Goal: Information Seeking & Learning: Learn about a topic

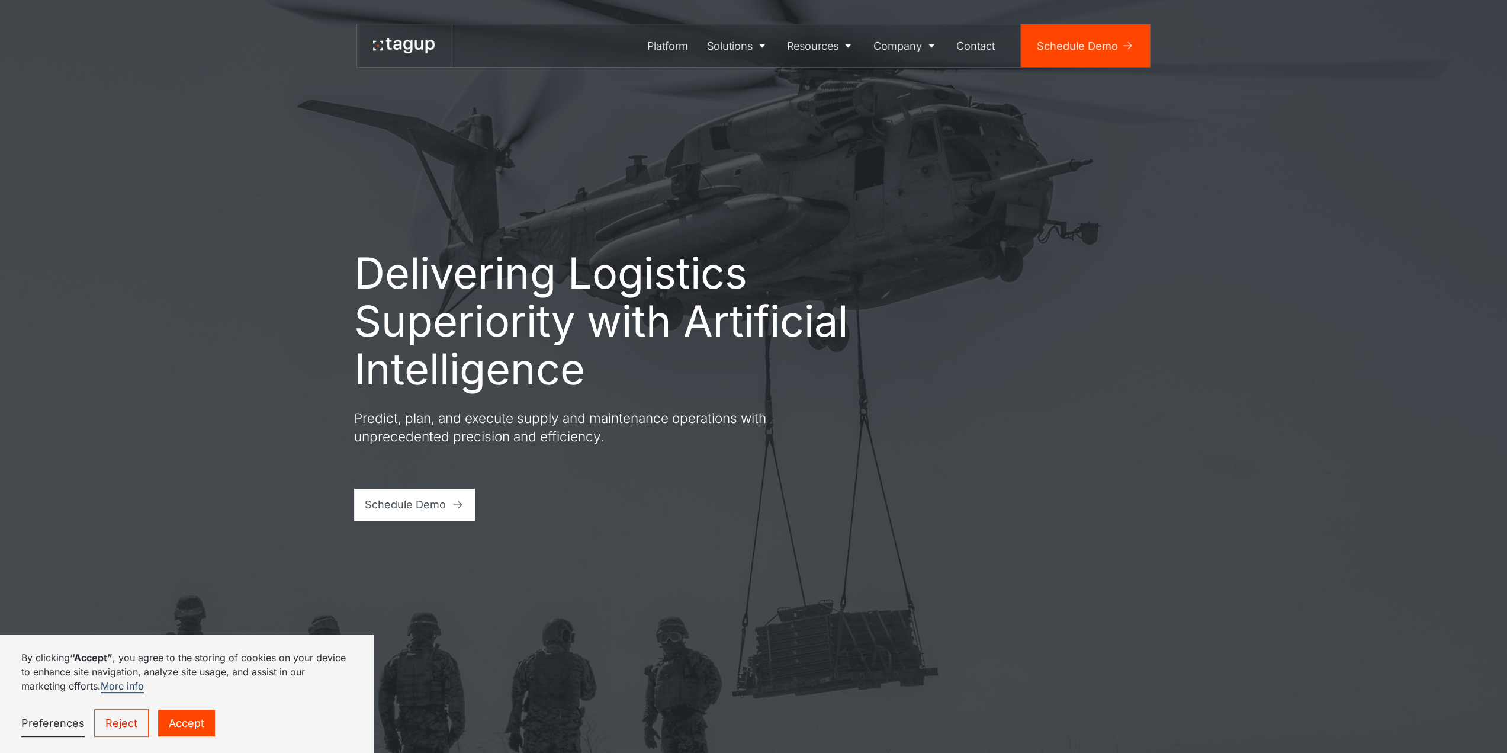
scroll to position [118, 0]
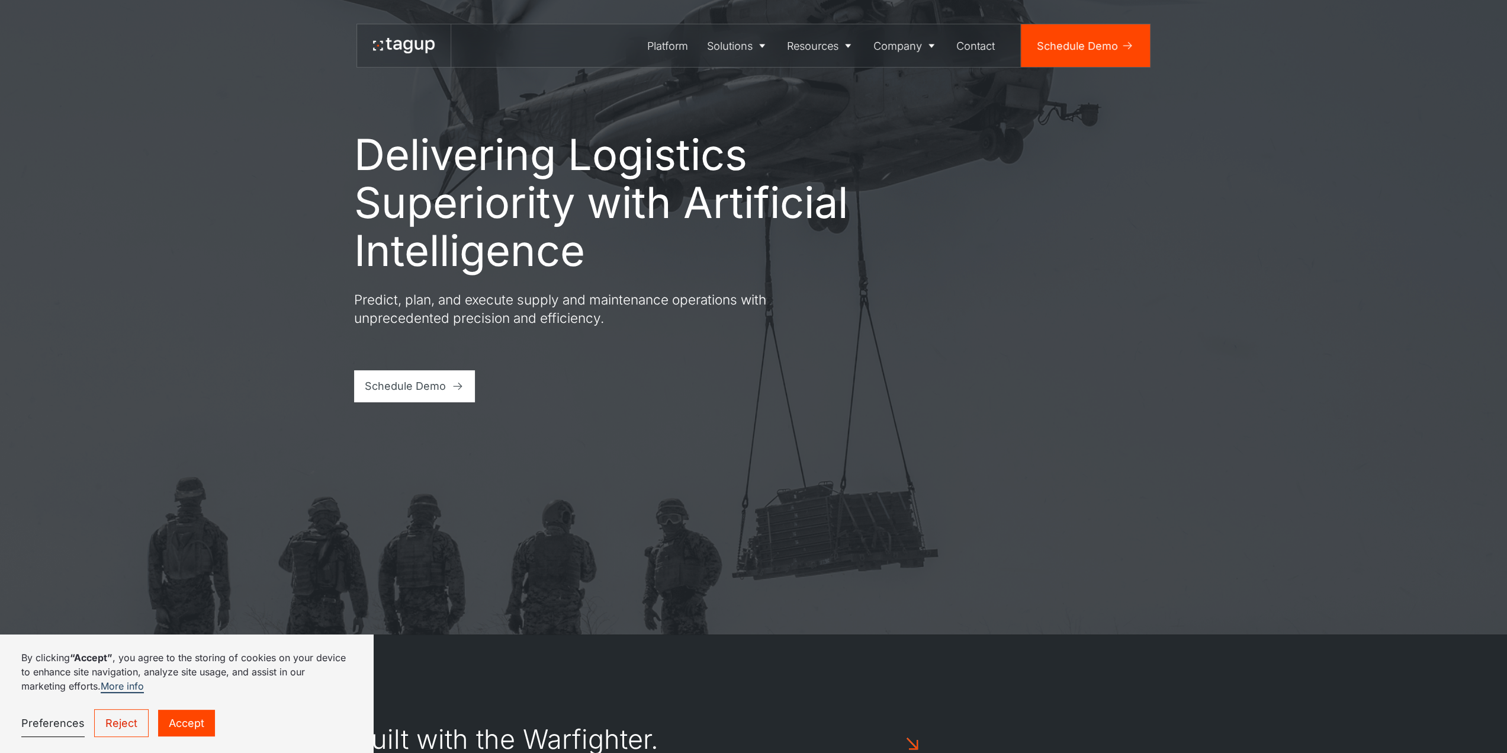
click at [176, 720] on link "Accept" at bounding box center [186, 723] width 57 height 27
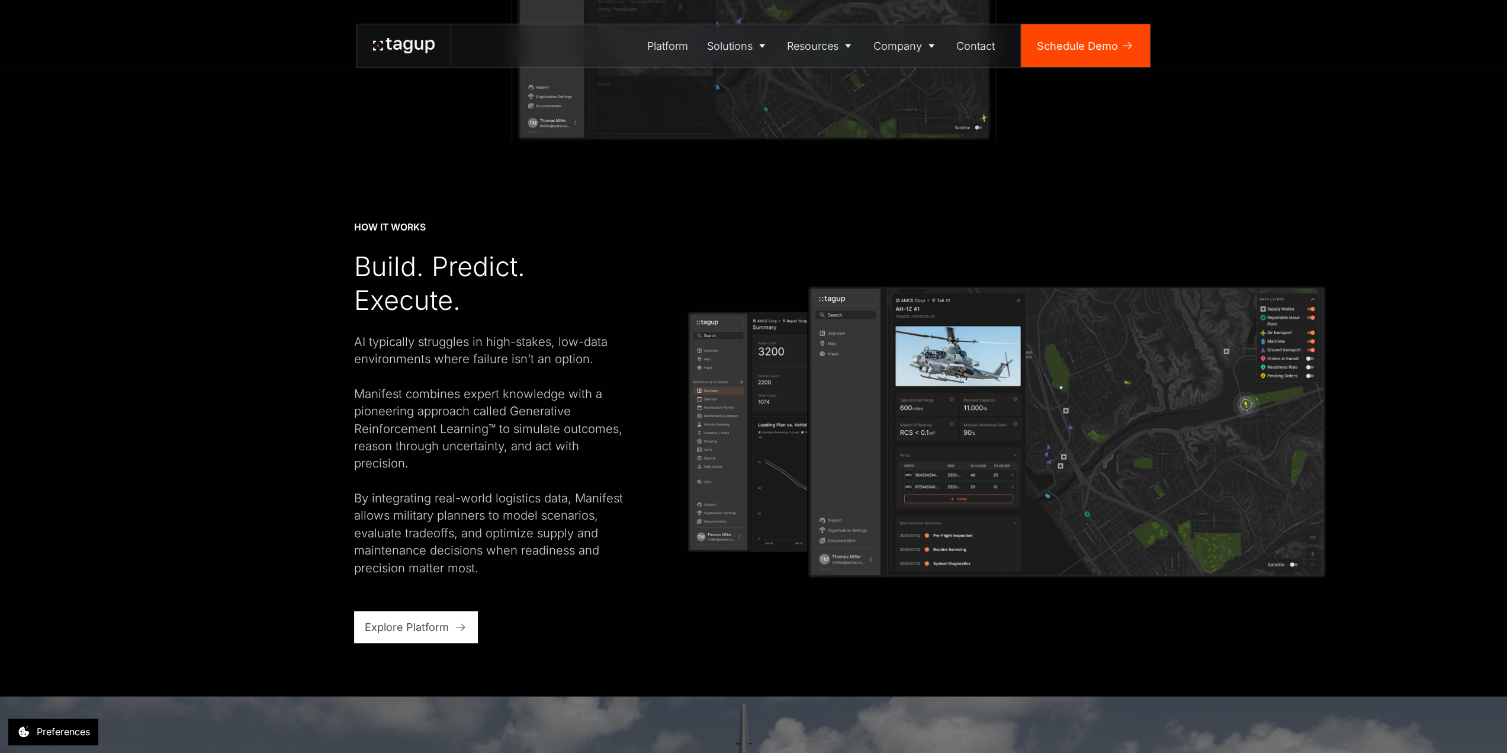
scroll to position [2310, 0]
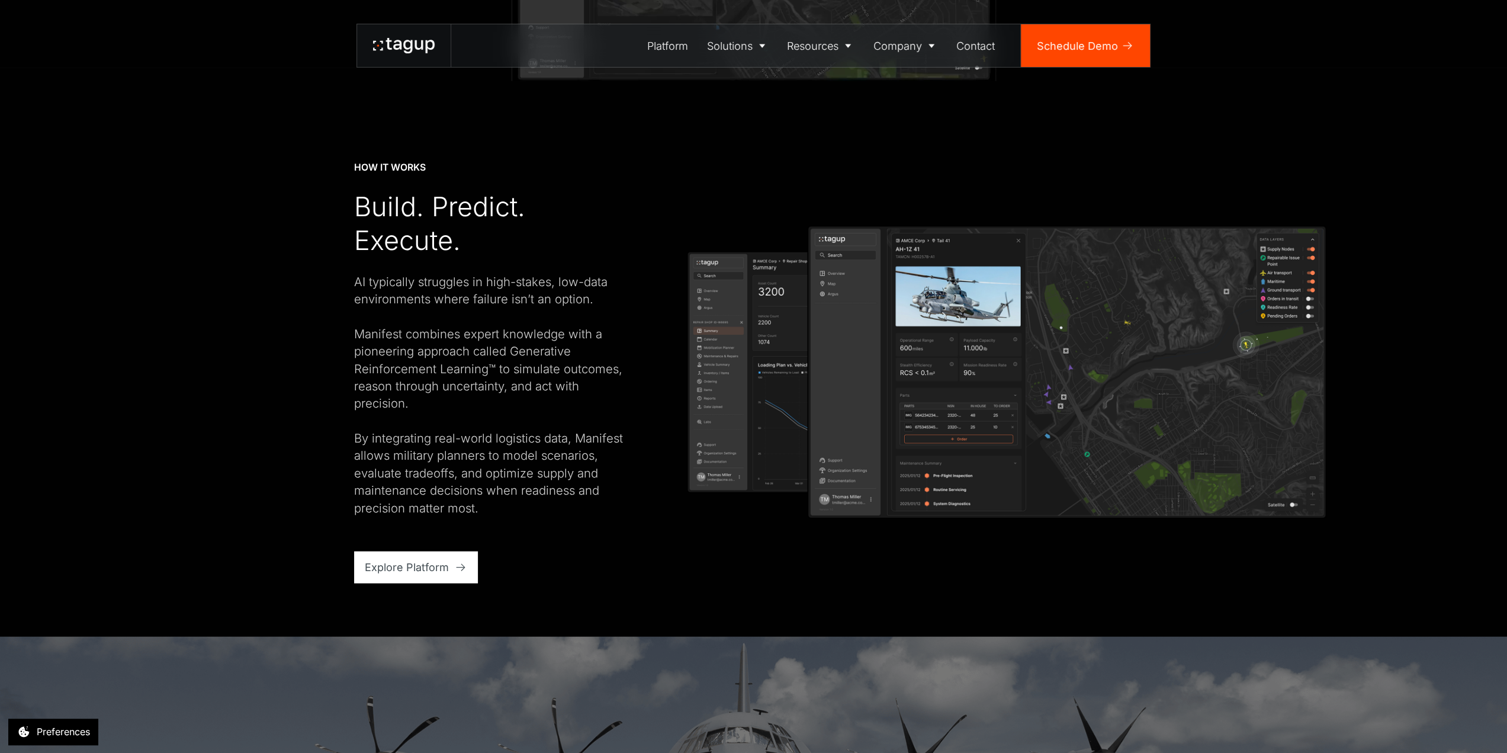
click at [933, 300] on img at bounding box center [1007, 372] width 640 height 293
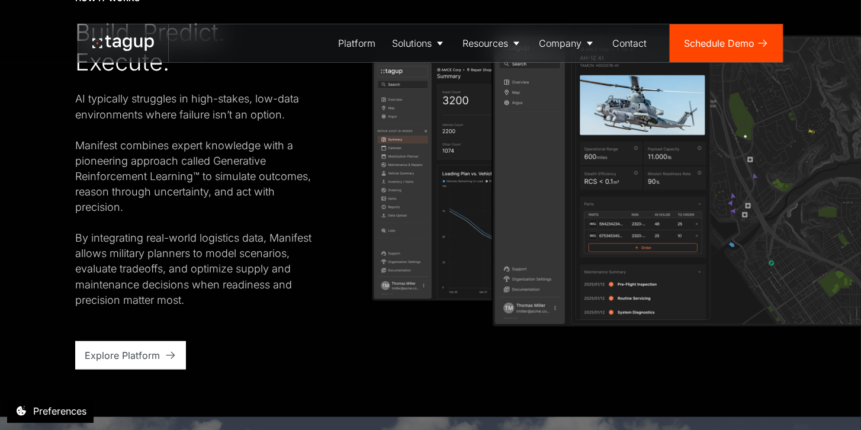
scroll to position [2005, 0]
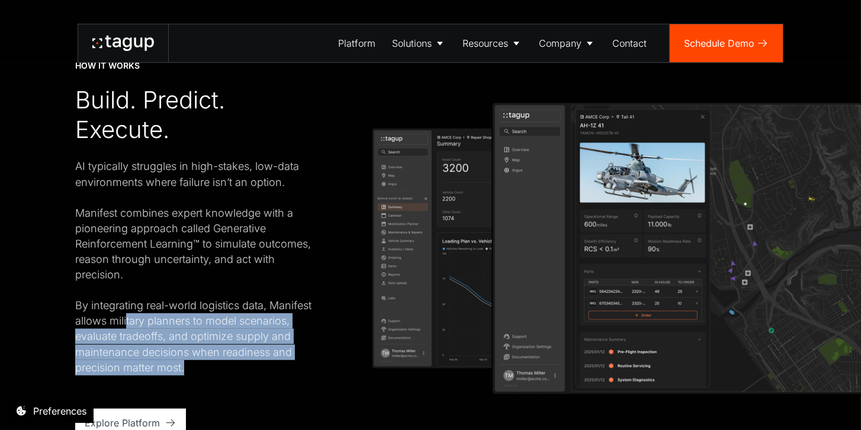
drag, startPoint x: 194, startPoint y: 324, endPoint x: 219, endPoint y: 371, distance: 53.5
click at [230, 376] on div "HOW IT WORKS Build. Predict. Execute. AI typically struggles in high-stakes, lo…" at bounding box center [199, 248] width 249 height 377
drag, startPoint x: 219, startPoint y: 371, endPoint x: 203, endPoint y: 371, distance: 16.0
click at [219, 371] on div "AI typically struggles in high-stakes, low-data environments where failure isn’…" at bounding box center [199, 267] width 249 height 216
click at [134, 328] on div "AI typically struggles in high-stakes, low-data environments where failure isn’…" at bounding box center [199, 267] width 249 height 216
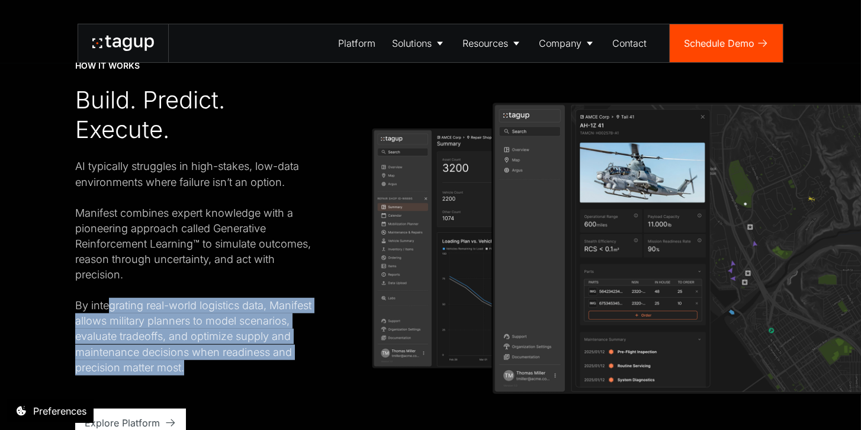
drag, startPoint x: 224, startPoint y: 303, endPoint x: 285, endPoint y: 375, distance: 95.0
click at [285, 375] on div "HOW IT WORKS Build. Predict. Execute. AI typically struggles in high-stakes, lo…" at bounding box center [199, 248] width 249 height 377
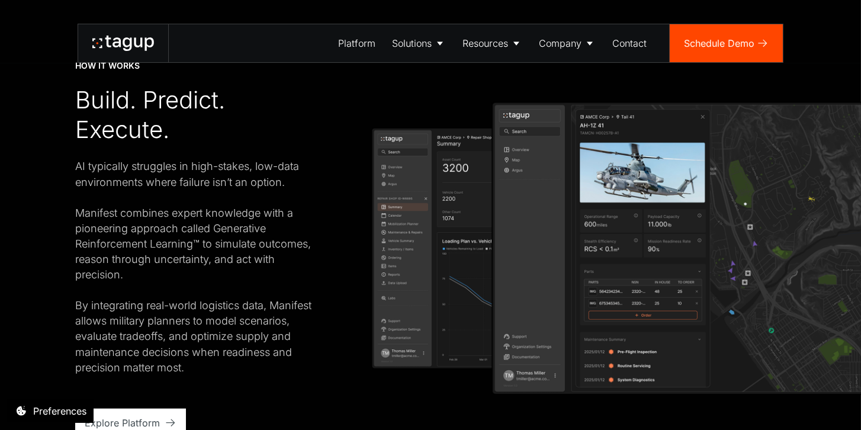
click at [285, 375] on div "HOW IT WORKS Build. Predict. Execute. AI typically struggles in high-stakes, lo…" at bounding box center [199, 248] width 249 height 377
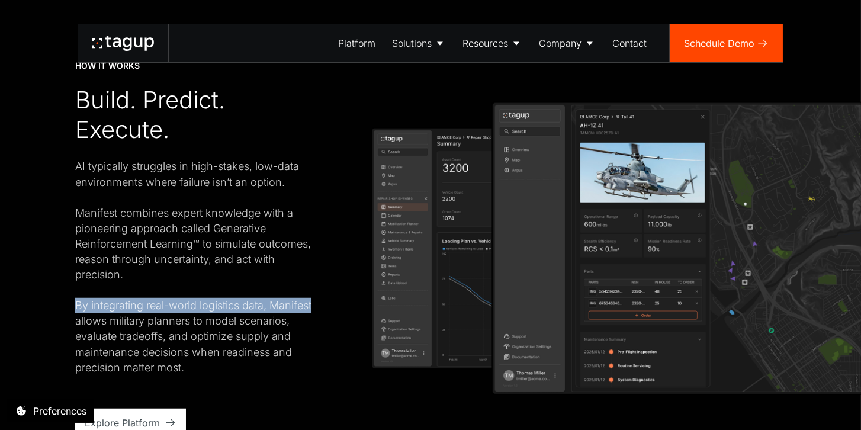
drag, startPoint x: 75, startPoint y: 307, endPoint x: 324, endPoint y: 304, distance: 249.4
click at [324, 304] on div "HOW IT WORKS Build. Predict. Execute. AI typically struggles in high-stakes, lo…" at bounding box center [430, 248] width 711 height 377
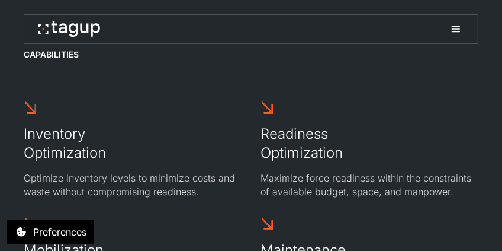
scroll to position [3082, 0]
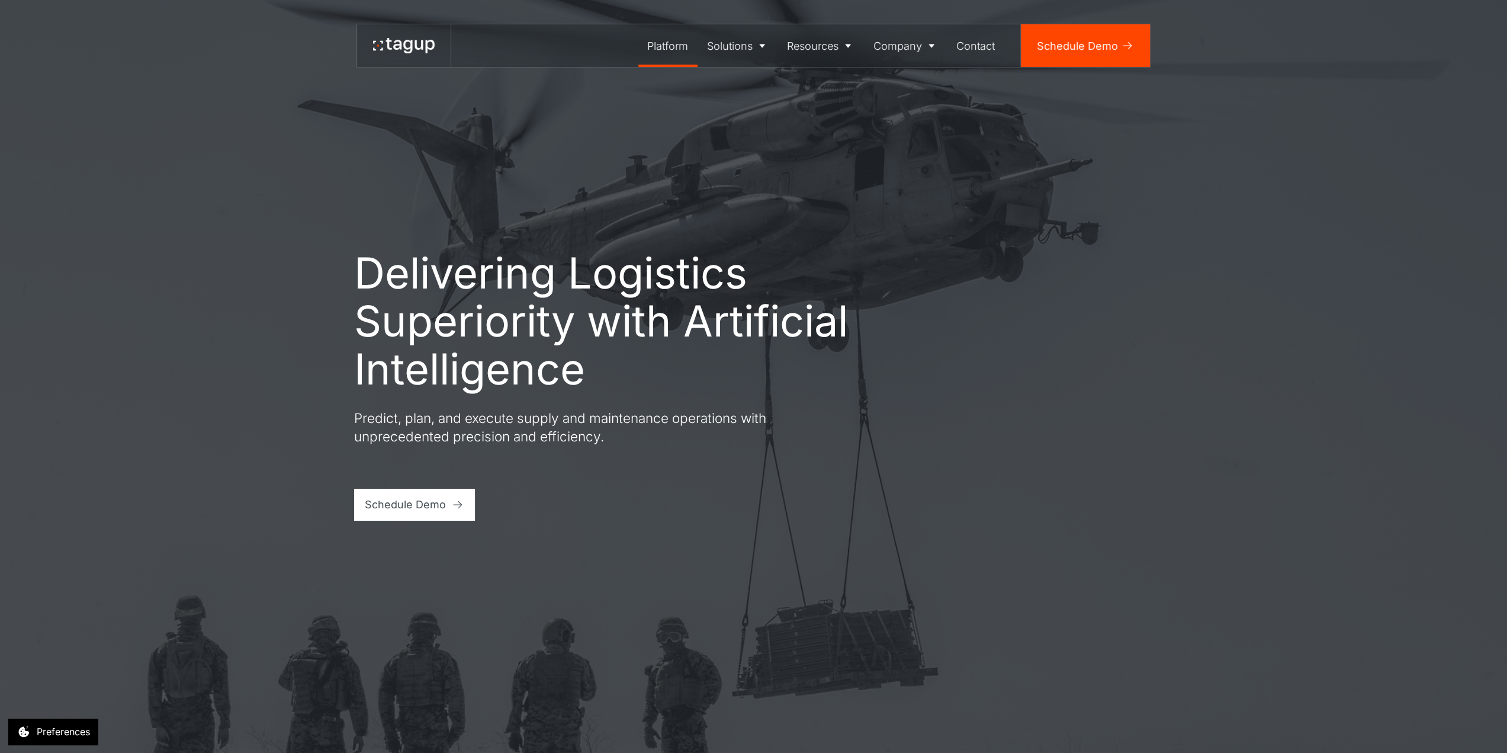
click at [502, 45] on div "Platform" at bounding box center [667, 46] width 41 height 16
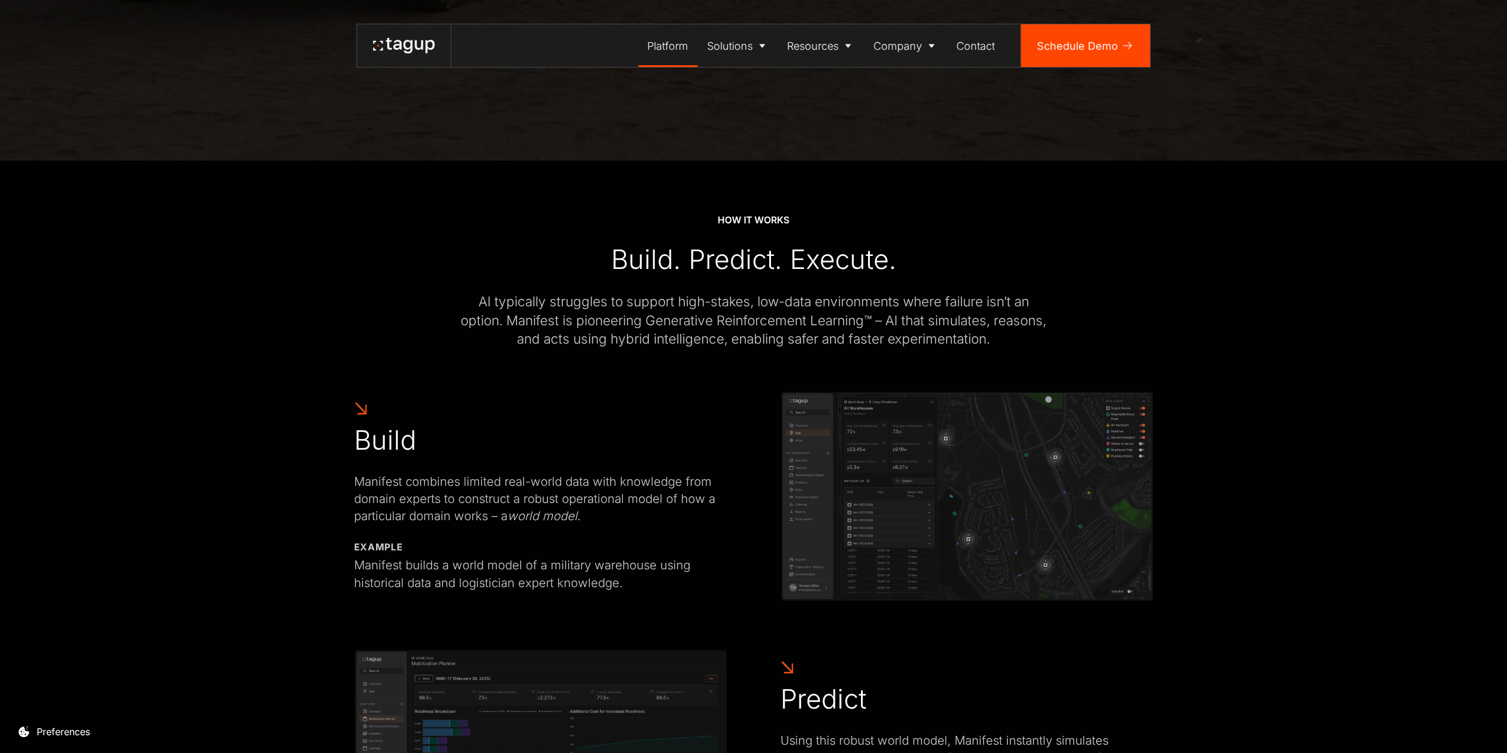
scroll to position [651, 0]
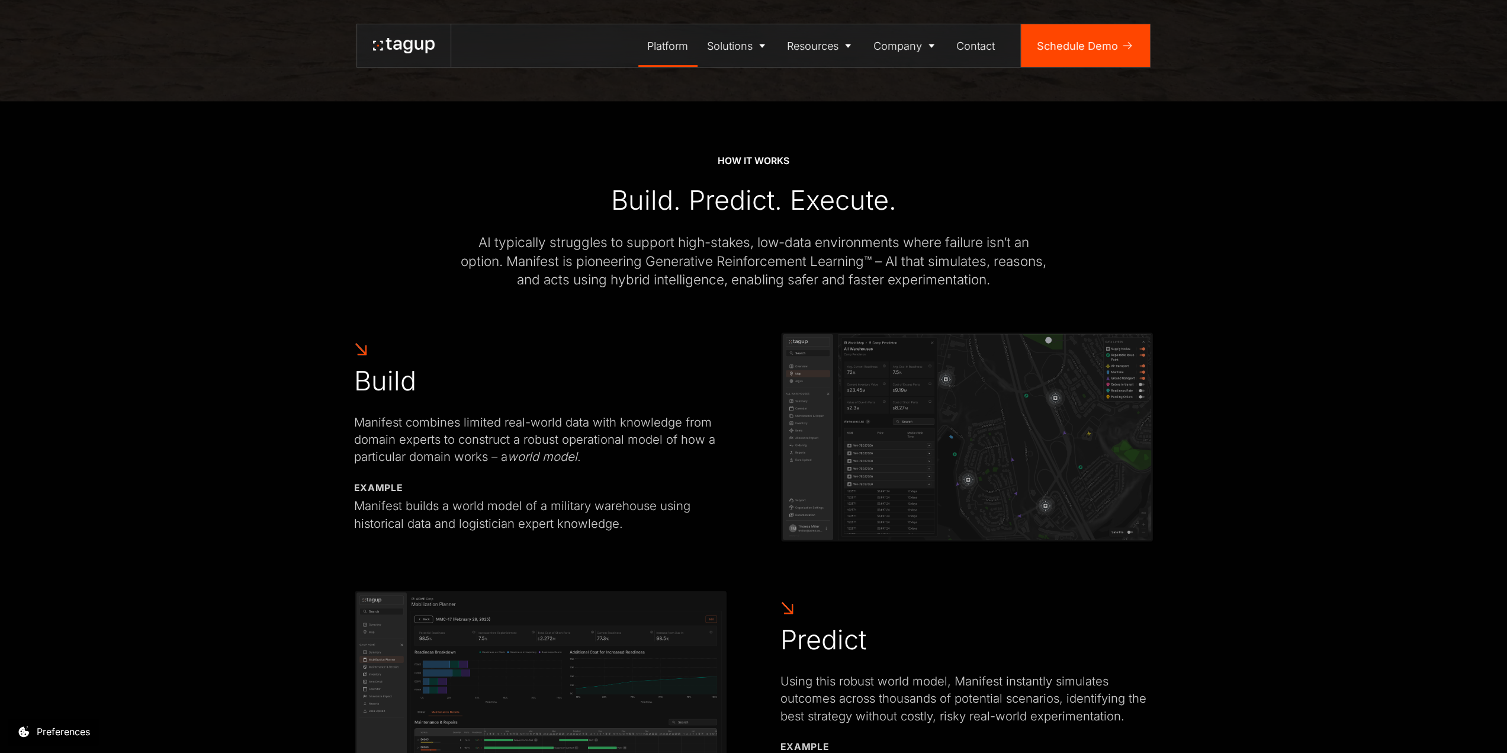
drag, startPoint x: 527, startPoint y: 365, endPoint x: 429, endPoint y: 326, distance: 104.7
click at [429, 326] on div at bounding box center [754, 310] width 800 height 43
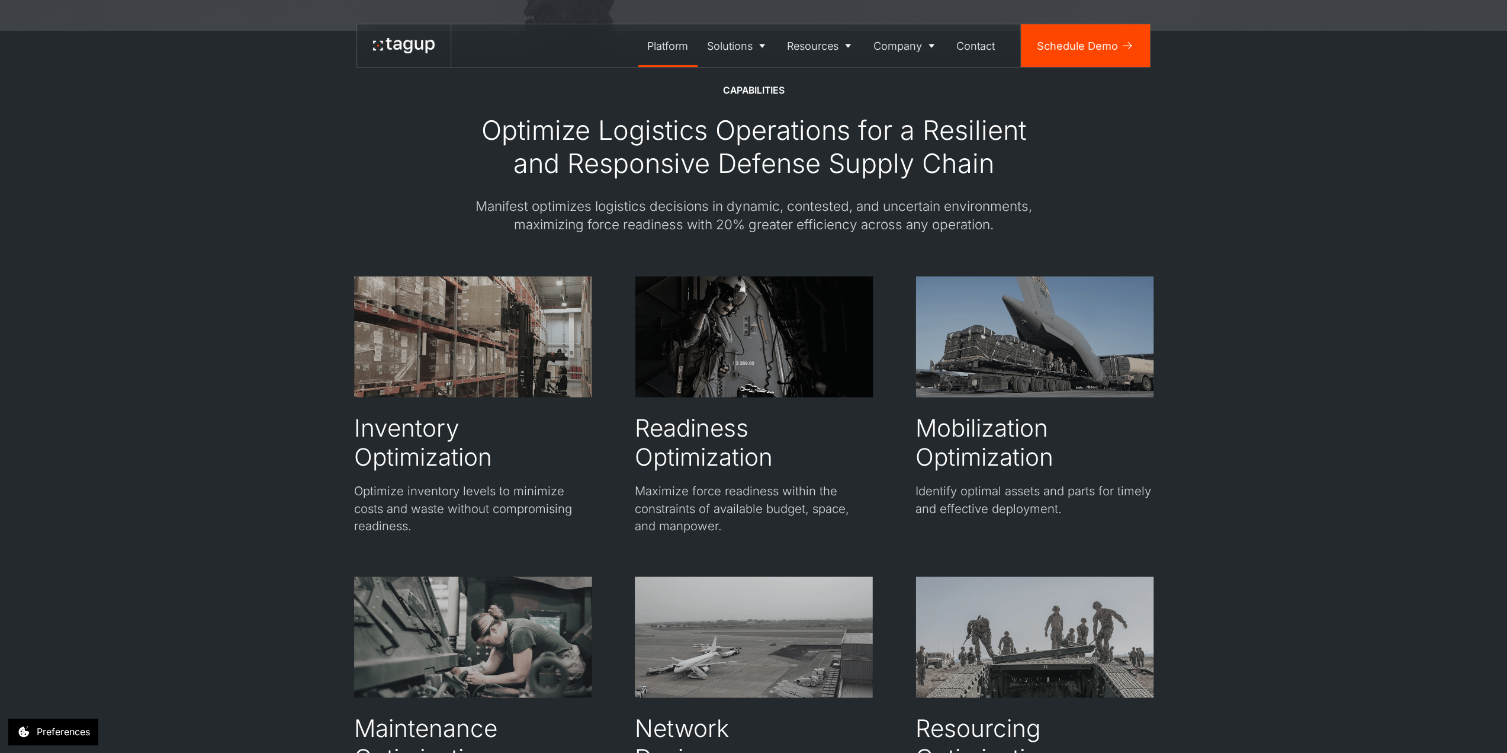
scroll to position [1718, 0]
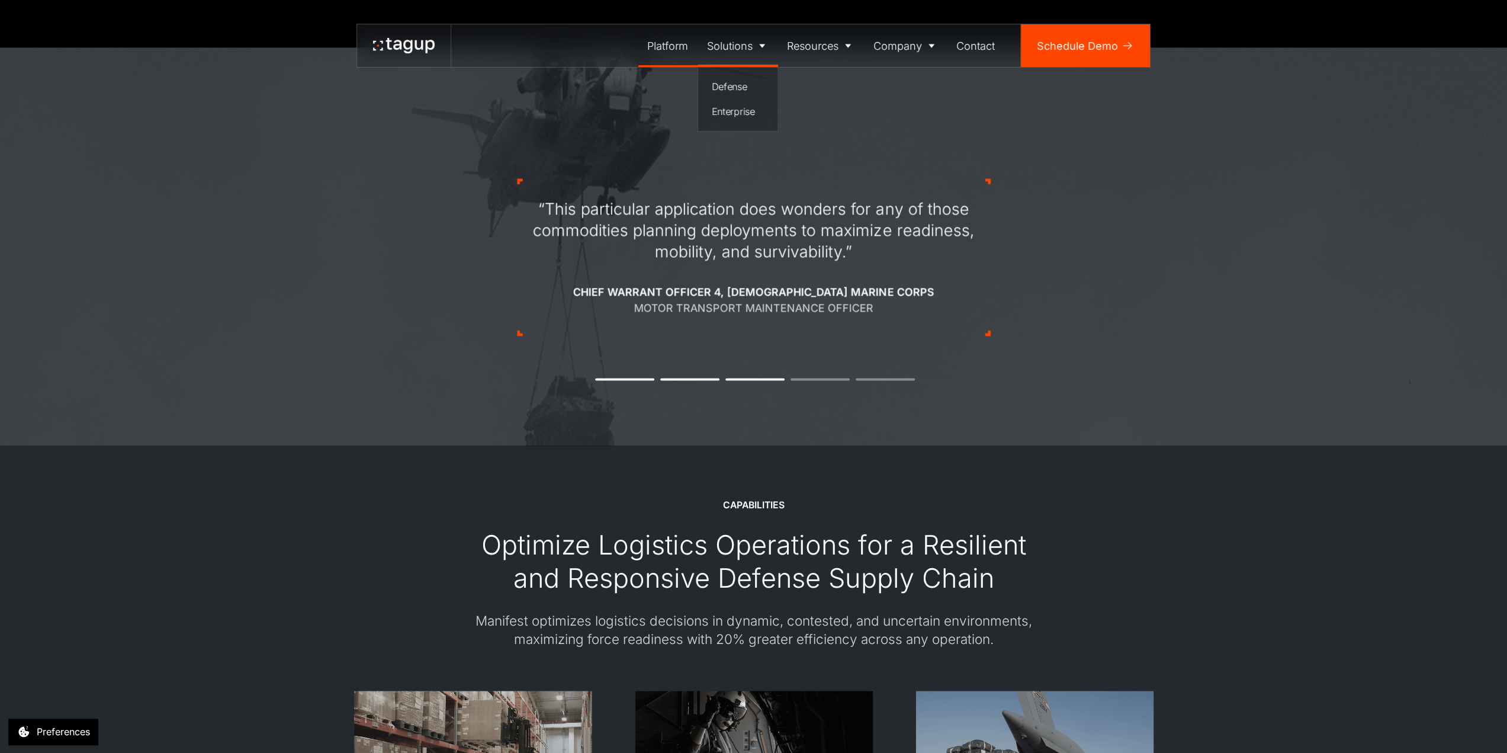
click at [734, 52] on div "Solutions" at bounding box center [730, 46] width 46 height 16
click at [744, 109] on div "Enterprise" at bounding box center [738, 111] width 53 height 14
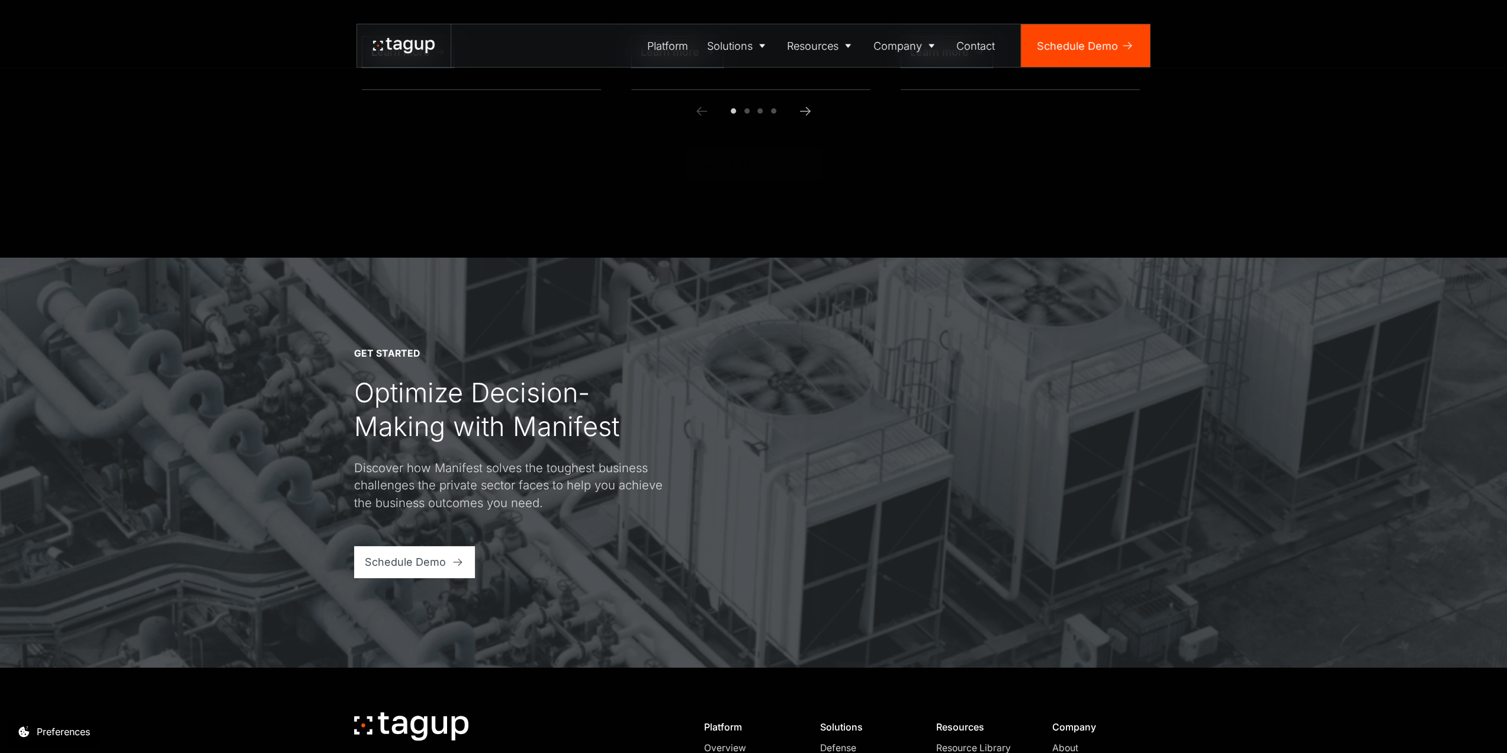
scroll to position [3950, 0]
